Goal: Communication & Community: Answer question/provide support

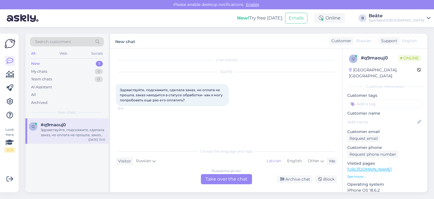
click at [222, 178] on div "Russian to Latvian Take over the chat" at bounding box center [226, 179] width 51 height 10
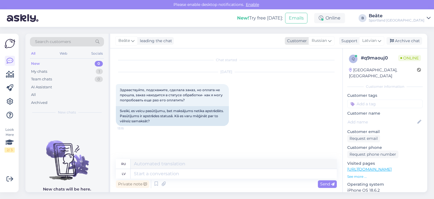
click at [322, 43] on span "Russian" at bounding box center [319, 41] width 15 height 6
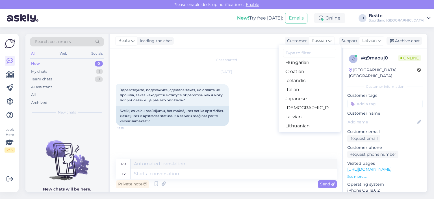
scroll to position [113, 0]
click at [299, 113] on link "Latvian" at bounding box center [310, 115] width 62 height 9
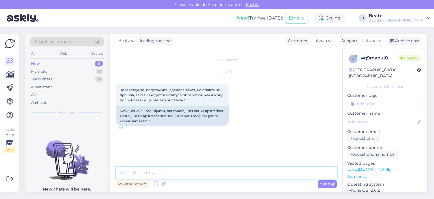
click at [193, 172] on textarea at bounding box center [226, 173] width 221 height 12
type textarea "Sveiki, kāds ir pasūtījuma numurs?"
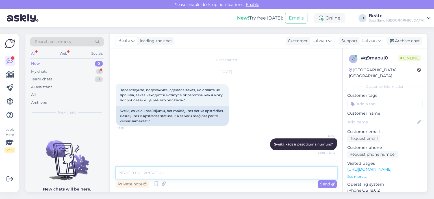
scroll to position [19, 0]
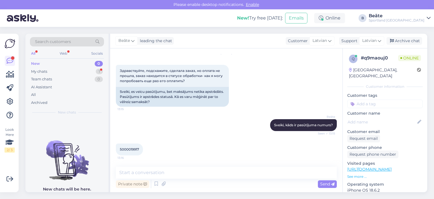
click at [133, 148] on span "5000019917" at bounding box center [129, 149] width 19 height 4
copy div "5000019917 13:16"
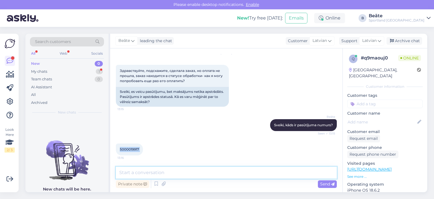
click at [166, 172] on textarea at bounding box center [226, 173] width 221 height 12
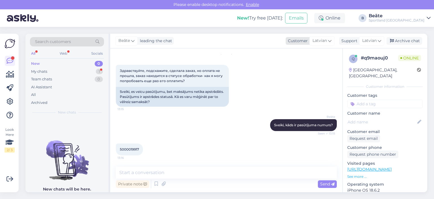
click at [316, 42] on span "Latvian" at bounding box center [320, 41] width 14 height 6
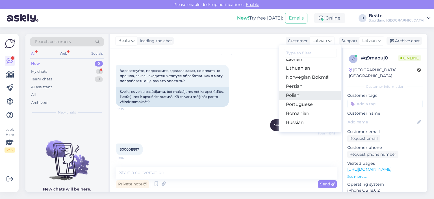
scroll to position [198, 0]
click at [299, 95] on link "Russian" at bounding box center [310, 94] width 62 height 9
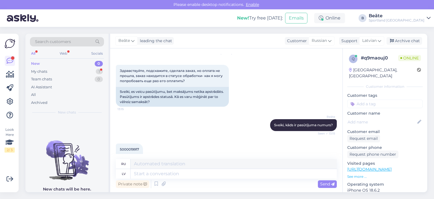
scroll to position [25, 0]
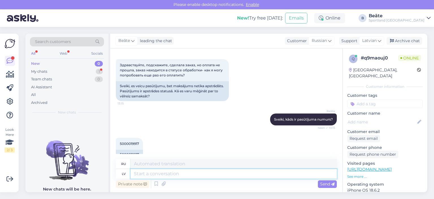
click at [187, 177] on textarea at bounding box center [234, 174] width 206 height 10
type textarea "Pasūtījumu neb"
type textarea "Заказ"
type textarea "Pasūtījumu nebū sie"
type textarea "Заказов нет."
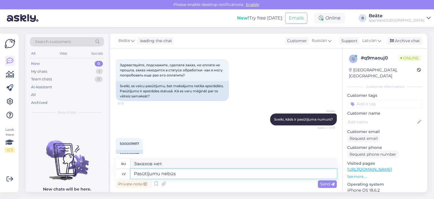
type textarea "Pasūtījumu nebūs i"
type textarea "Заказов не будет."
type textarea "Pasūtījumu nebūs iespējams a"
type textarea "Заказы приниматься не будут."
type textarea "Pasūtījumu nebūs iespējams atkārtoti a"
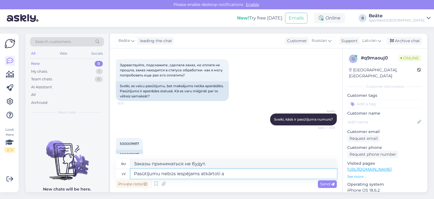
type textarea "Заказ не будет переупорядочен."
type textarea "Pasūtījumu nebūs iespējams atkārtoti apmaksāt,"
type textarea "Повторная оплата заказа невозможна."
type textarea "Pasūtījumu nebūs iespējams atkārtoti apmaksāt. Mēs šo"
type textarea "Повторная оплата заказа невозможна. Мы"
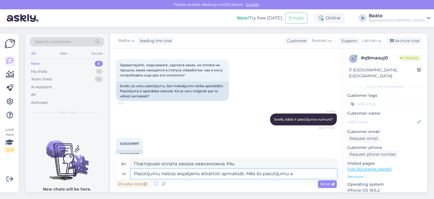
type textarea "Pasūtījumu nebūs iespējams atkārtoti apmaksāt. Mēs šo pasūtījumu at"
type textarea "Повторная оплата заказа невозможна. Мы отменим этот заказ."
type textarea "Pasūtījumu nebūs iespējams atkārtoti apmaksāt. Mēs šo pasūtījumu atcēlām, la"
type textarea "Заказ не будет оплачен повторно. Мы отменили этот заказ."
type textarea "Pasūtījumu nebūs iespējams atkārtoti apmaksāt. Mēs šo pasūtījumu atcēlām, lai t…"
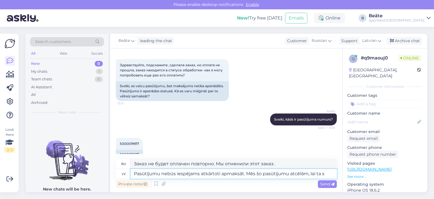
type textarea "Заказ не будет оплачен повторно. Мы отменили этот заказ, чтобы..."
type textarea "Pasūtījumu nebūs iespējams atkārtoti apmaksāt. Mēs šo pasūtījumu atcēlām, lai t…"
type textarea "Заказ не будет оплачен повторно. Мы отменили этот заказ, чтобы он..."
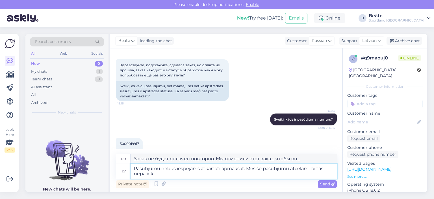
type textarea "Pasūtījumu nebūs iespējams atkārtoti apmaksāt. Mēs šo pasūtījumu atcēlām, lai t…"
type textarea "Заказ не будет оплачен повторно. Мы отменили этот заказ, чтобы он не оставался"
type textarea "Pasūtījumu nebūs iespējams atkārtoti apmaksāt. Mēs šo pasūtījumu atcēlām, lai t…"
type textarea "Заказ не будет оплачен повторно. Мы отменили этот заказ, чтобы он не оставался …"
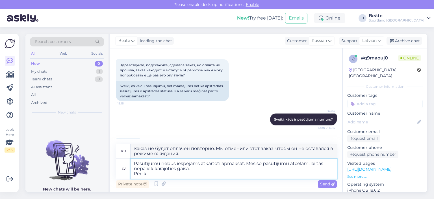
type textarea "Pasūtījumu nebūs iespējams atkārtoti apmaksāt. Mēs šo pasūtījumu atcēlām, lai t…"
type textarea "Заказ не будет оплачен повторно. Мы отменили этот заказ, чтобы он не оставался …"
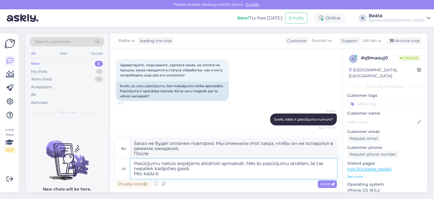
type textarea "Pasūtījumu nebūs iespējams atkārtoti apmaksāt. Mēs šo pasūtījumu atcēlām, lai t…"
type textarea "Заказ не будет оплачен повторно. Мы отменили этот заказ, чтобы он не оставался …"
type textarea "Pasūtījumu nebūs iespējams atkārtoti apmaksāt. Mēs šo pasūtījumu atcēlām, lai t…"
type textarea "Заказ не будет оплачен повторно. Мы отменили этот заказ, чтобы он не оставался …"
type textarea "Pasūtījumu nebūs iespējams atkārtoti apmaksāt. Mēs šo pasūtījumu atcēlām, lai t…"
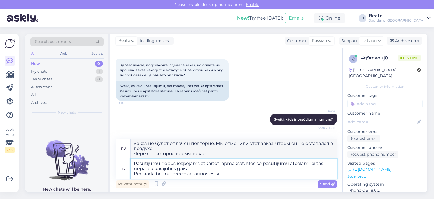
type textarea "Заказ не будет оплачен повторно. Мы отменили этот заказ, чтобы он не оставался …"
type textarea "Pasūtījumu nebūs iespējams atkārtoti apmaksāt. Mēs šo pasūtījumu atcēlām, lai t…"
type textarea "Заказ не будет оплачен повторно. Мы отменили этот заказ, чтобы он не оставался …"
type textarea "Pasūtījumu nebūs iespējams atkārtoti apmaksāt. Mēs šo pasūtījumu atcēlām, lai t…"
type textarea "Заказ не будет оплачен повторно. Мы отменили этот заказ, чтобы он не оставался …"
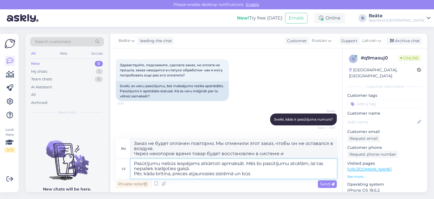
type textarea "Pasūtījumu nebūs iespējams atkārtoti apmaksāt. Mēs šo pasūtījumu atcēlām, lai t…"
type textarea "Заказ не будет оплачен повторно. Мы отменили этот заказ, чтобы он не завис. нек…"
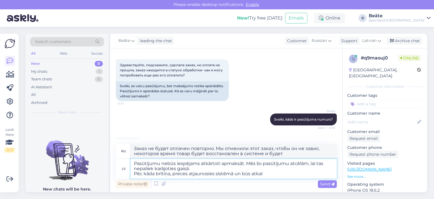
type textarea "Pasūtījumu nebūs iespējams atkārtoti apmaksāt. Mēs šo pasūtījumu atcēlām, lai t…"
type textarea "Заказ не будет оплачен повторно. Мы отменили этот заказ, чтобы он не завис. Чер…"
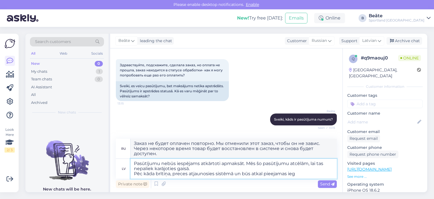
type textarea "Pasūtījumu nebūs iespējams atkārtoti apmaksāt. Mēs šo pasūtījumu atcēlām, lai t…"
type textarea "Заказ не будет оплачен повторно. Мы отменили этот заказ, чтобы он не оставался …"
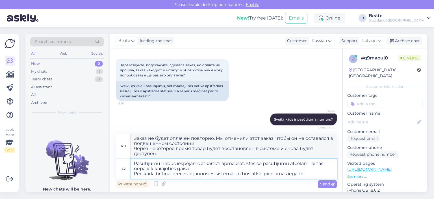
type textarea "Pasūtījumu nebūs iespējams atkārtoti apmaksāt. Mēs šo pasūtījumu atcēlām, lai t…"
type textarea "Заказ не будет оплачен повторно. Мы отменили этот заказ, чтобы он не оставался …"
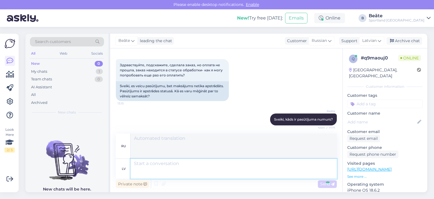
scroll to position [101, 0]
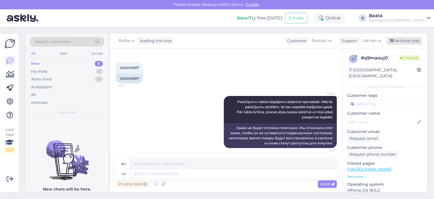
click at [400, 44] on div "Archive chat" at bounding box center [405, 41] width 36 height 8
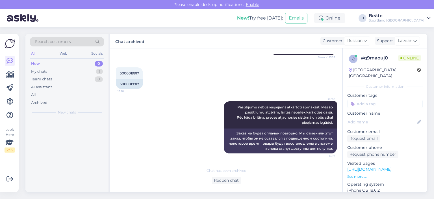
scroll to position [95, 0]
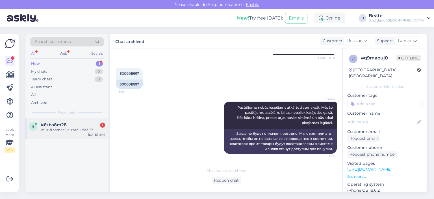
click at [66, 130] on div "Vai ir šī soma tikai rozā krāsā ??" at bounding box center [73, 129] width 64 height 5
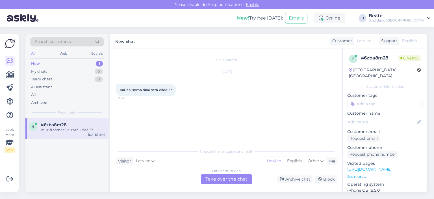
click at [242, 179] on div "Latvian to Latvian Take over the chat" at bounding box center [226, 179] width 51 height 10
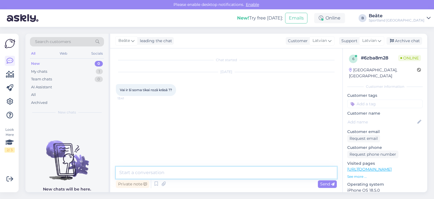
click at [233, 175] on textarea at bounding box center [226, 173] width 221 height 12
type textarea "[PERSON_NAME], kāds ir preces kods?"
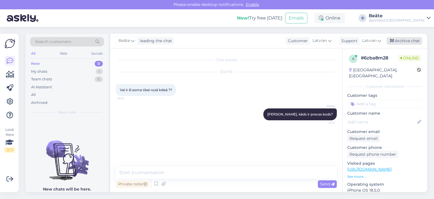
click at [411, 38] on div "Archive chat" at bounding box center [405, 41] width 36 height 8
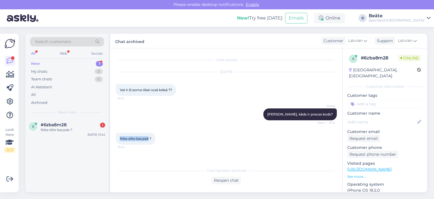
drag, startPoint x: 149, startPoint y: 137, endPoint x: 118, endPoint y: 140, distance: 31.8
click at [118, 140] on div "Nike elite bacpak ? 13:42" at bounding box center [136, 139] width 40 height 12
copy span "Nike elite bacpak"
click at [223, 181] on div "Reopen chat" at bounding box center [226, 180] width 29 height 8
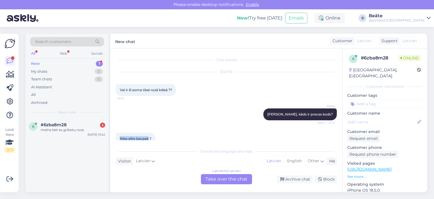
scroll to position [35, 0]
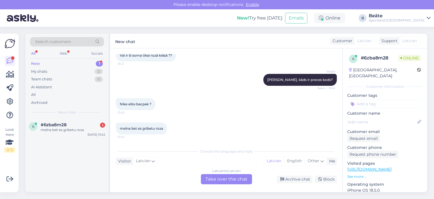
click at [201, 118] on div "melna bet es gribetu roza 13:42" at bounding box center [226, 128] width 221 height 24
click at [225, 175] on div "Latvian to Latvian Take over the chat" at bounding box center [226, 179] width 51 height 10
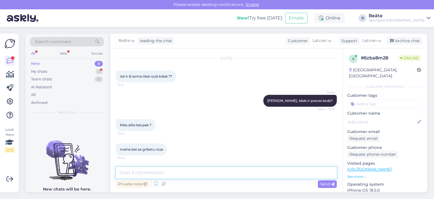
click at [222, 171] on textarea at bounding box center [226, 173] width 221 height 12
click at [42, 72] on div "My chats" at bounding box center [39, 72] width 16 height 6
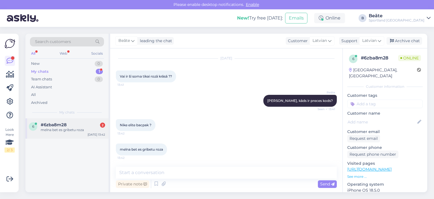
click at [55, 123] on span "#6zba8m28" at bounding box center [54, 124] width 26 height 5
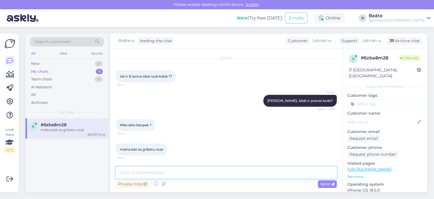
click at [195, 173] on textarea at bounding box center [226, 173] width 221 height 12
type textarea "Būs melna tikai."
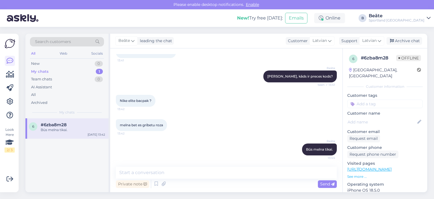
click at [404, 35] on div "[PERSON_NAME] leading the chat Customer Latvian Arabic Belarusian Bulgarian Chi…" at bounding box center [268, 41] width 317 height 15
click at [404, 43] on div "Archive chat" at bounding box center [405, 41] width 36 height 8
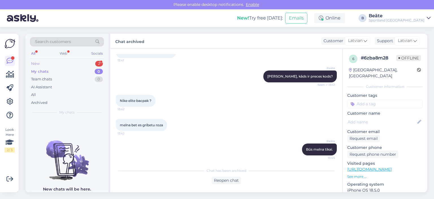
click at [48, 62] on div "New 2" at bounding box center [67, 64] width 74 height 8
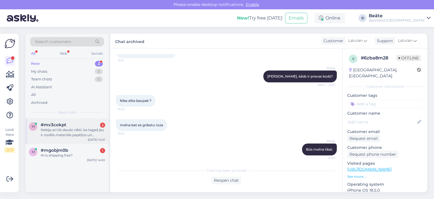
click at [60, 130] on div "Nebija arī tik daudz vilkti, ka tagad jau ir nodilis materiāls papēžos un bērna…" at bounding box center [73, 132] width 64 height 10
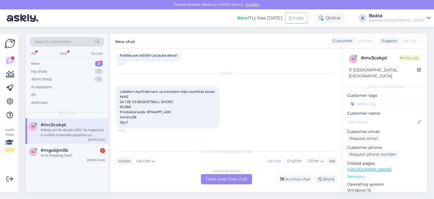
scroll to position [234, 0]
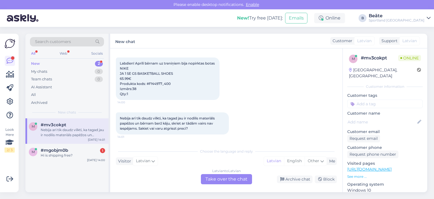
click at [218, 175] on div "Latvian to Latvian Take over the chat" at bounding box center [226, 179] width 51 height 10
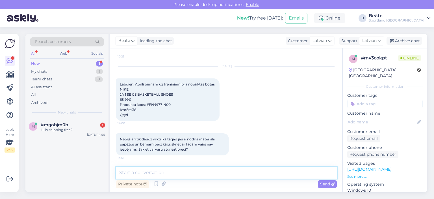
click at [218, 175] on textarea at bounding box center [226, 173] width 221 height 12
type textarea "Labdien, vai apavi pirkti klātienes veikalā vai e-veikal"
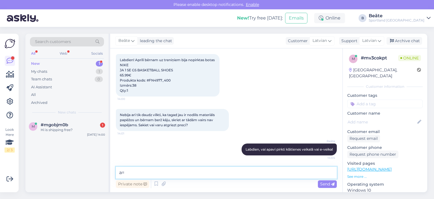
type textarea "a"
type textarea "e-veikalā?"
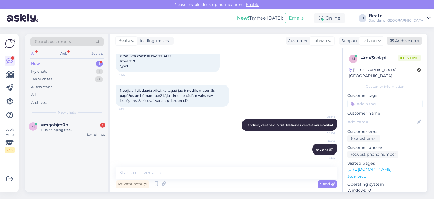
click at [410, 42] on div "Archive chat" at bounding box center [405, 41] width 36 height 8
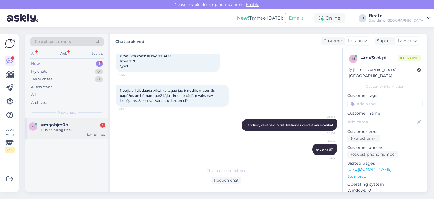
click at [70, 124] on div "#mgobjm0b 1" at bounding box center [73, 124] width 64 height 5
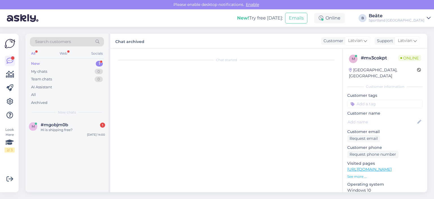
scroll to position [0, 0]
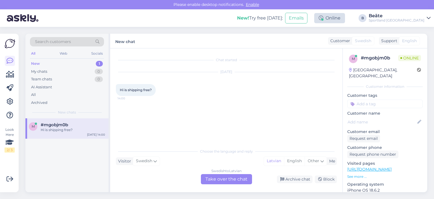
click at [345, 19] on div "Online" at bounding box center [329, 18] width 31 height 10
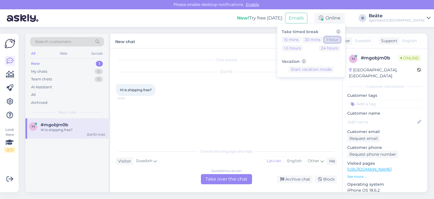
click at [341, 39] on button "1 hour" at bounding box center [332, 39] width 16 height 6
